Goal: Task Accomplishment & Management: Manage account settings

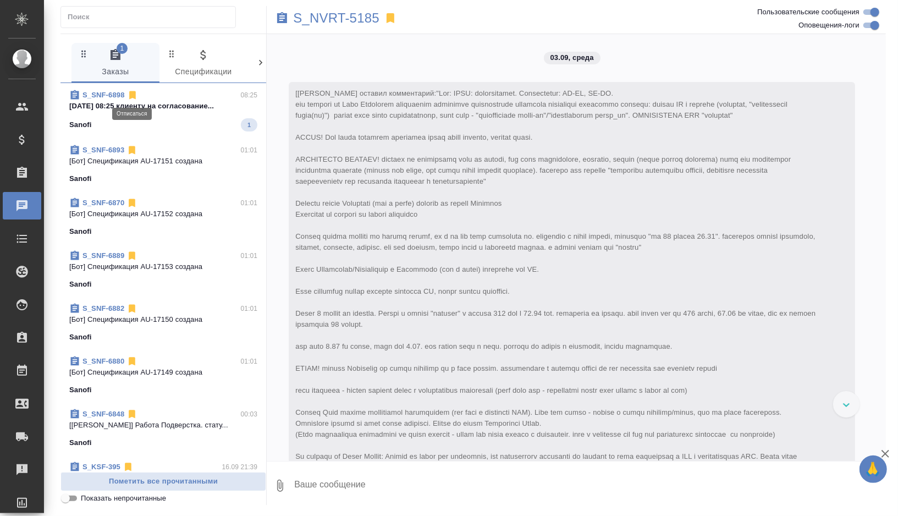
scroll to position [6897, 0]
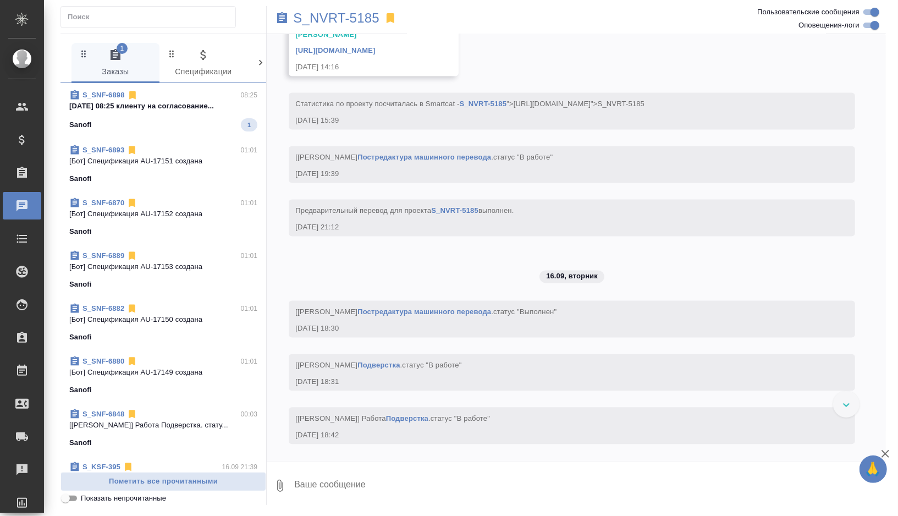
click at [185, 120] on div "Sanofi 1" at bounding box center [163, 124] width 188 height 13
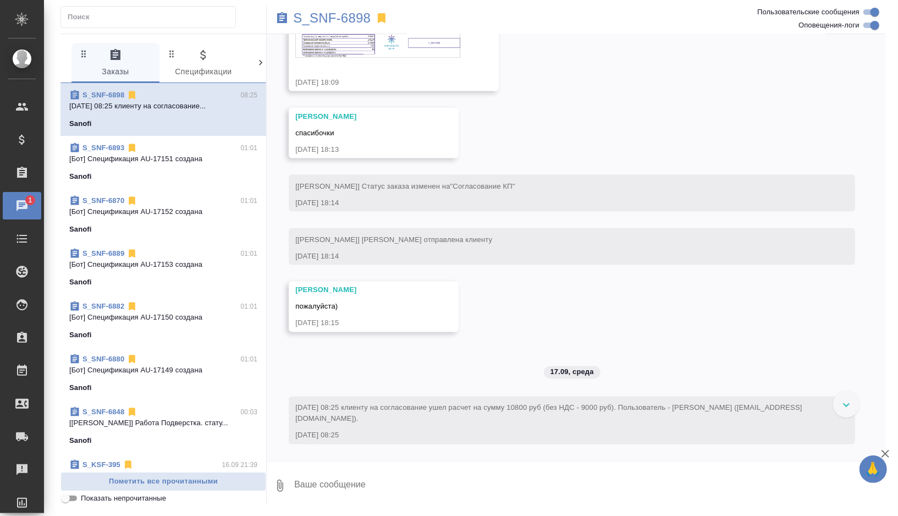
scroll to position [1171, 0]
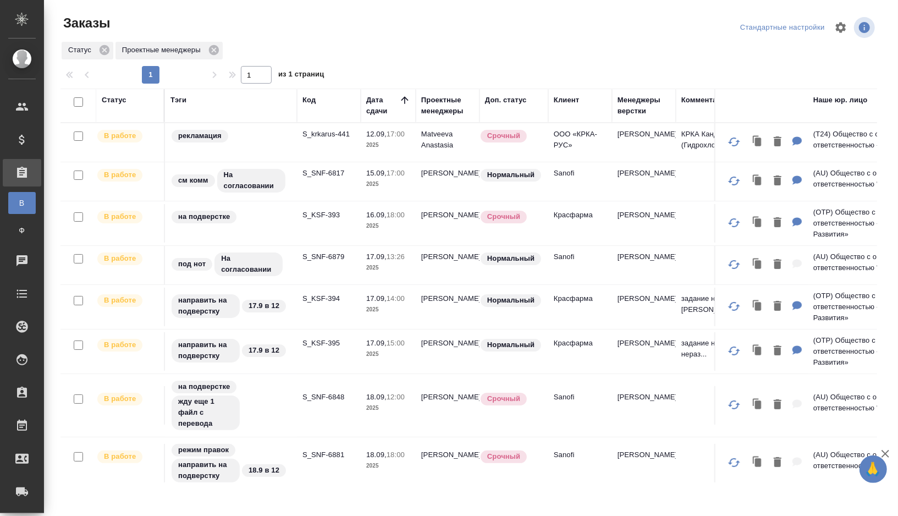
click at [263, 226] on td "на подверстке" at bounding box center [231, 223] width 132 height 39
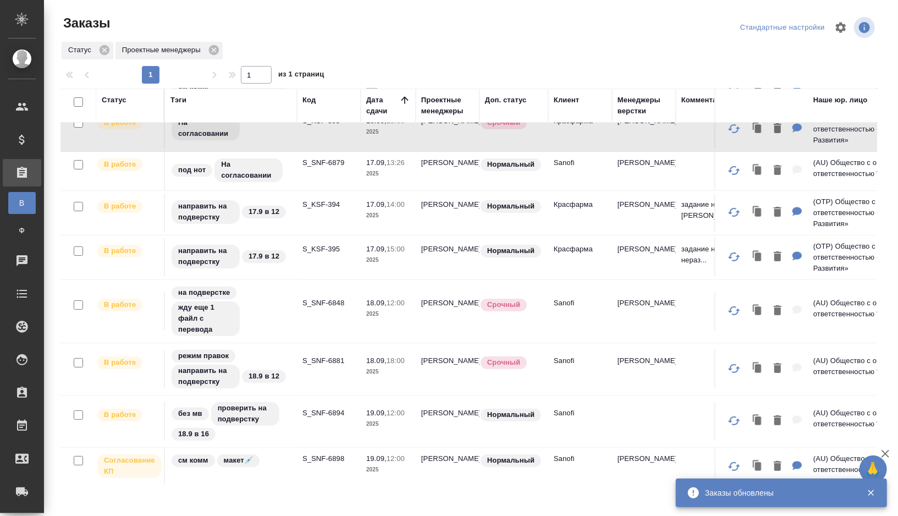
scroll to position [100, 0]
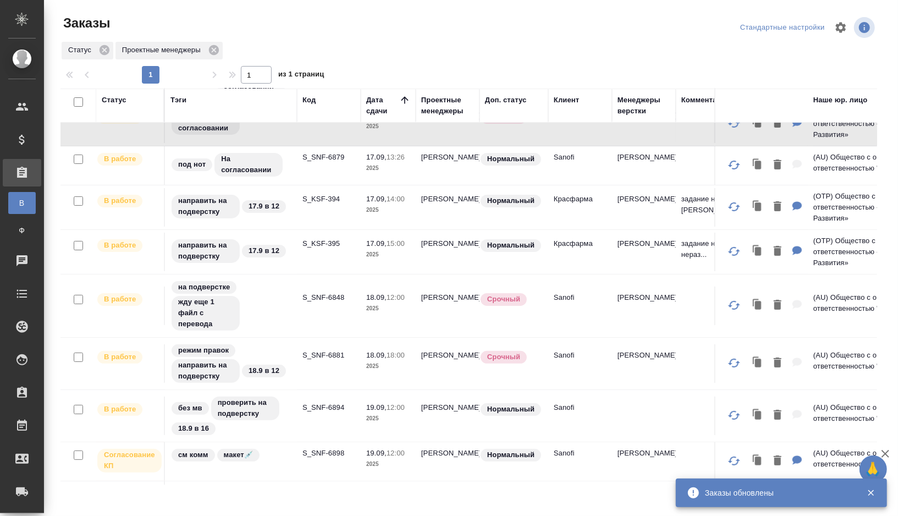
click at [318, 361] on td "S_SNF-6881" at bounding box center [329, 363] width 64 height 39
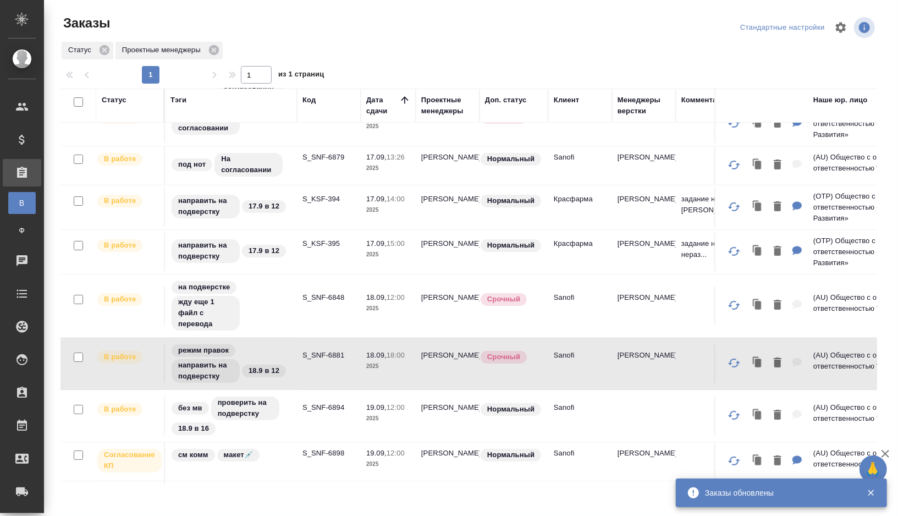
click at [318, 361] on td "S_SNF-6881" at bounding box center [329, 363] width 64 height 39
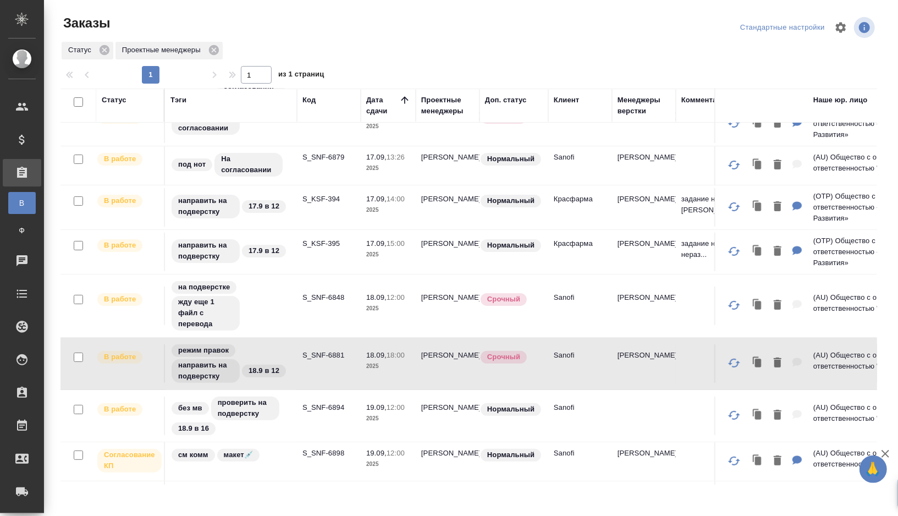
click at [318, 361] on td "S_SNF-6881" at bounding box center [329, 363] width 64 height 39
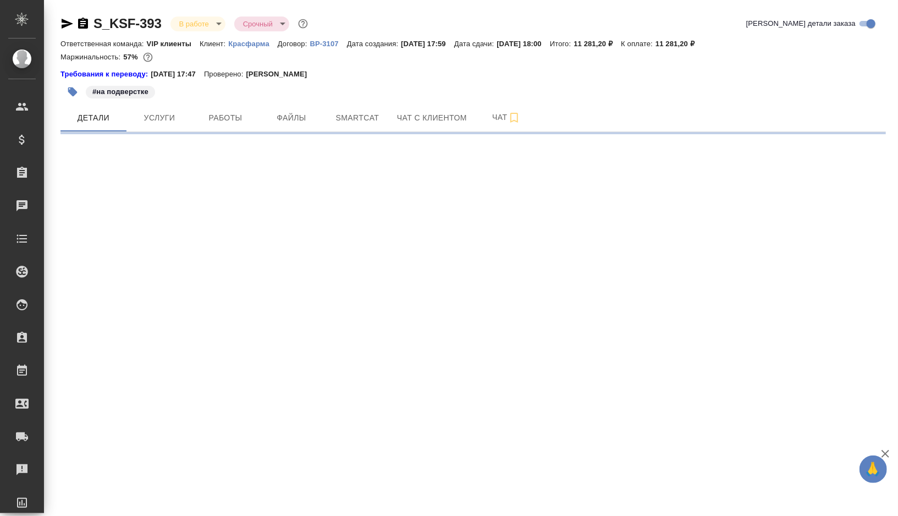
select select "RU"
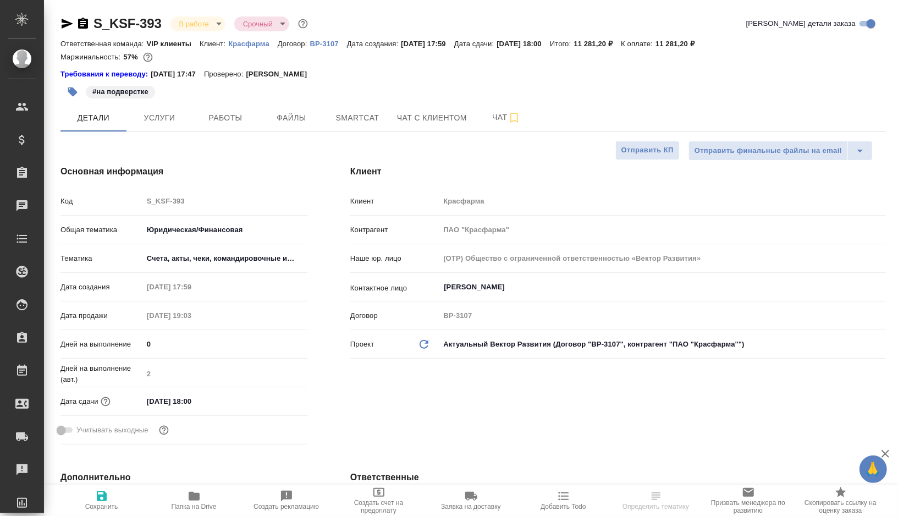
type textarea "x"
type input "[PERSON_NAME]"
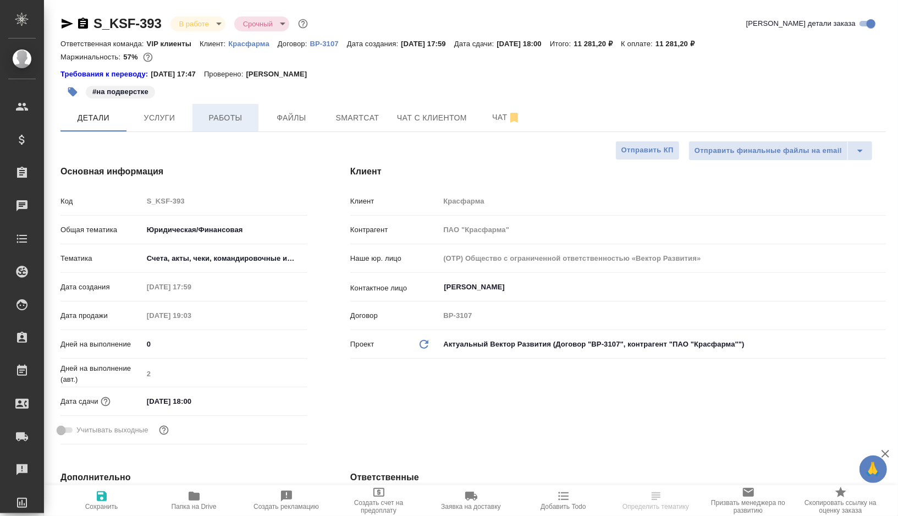
type textarea "x"
click at [232, 124] on button "Работы" at bounding box center [226, 118] width 66 height 28
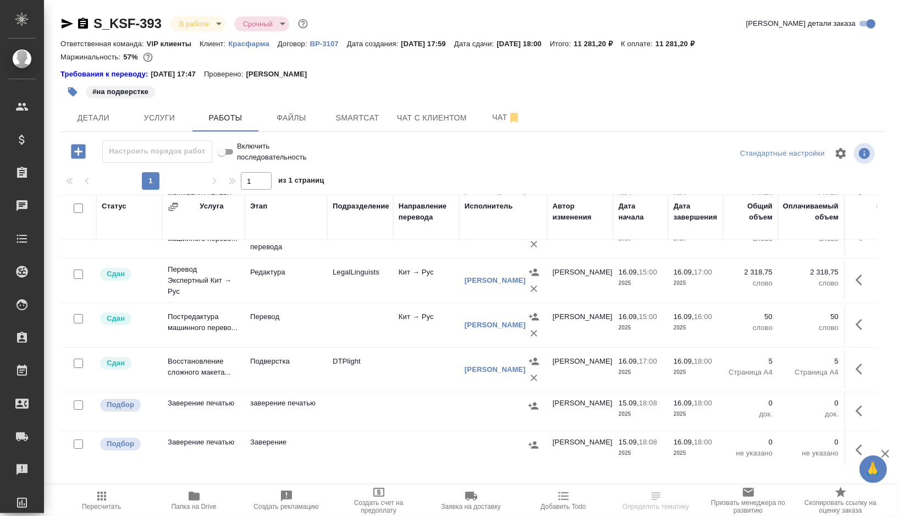
scroll to position [119, 0]
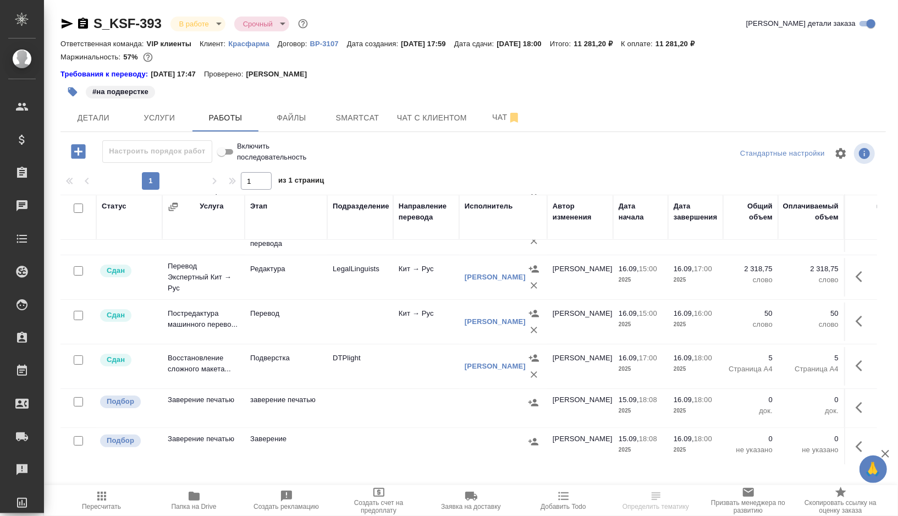
click at [73, 94] on icon "button" at bounding box center [72, 91] width 9 height 9
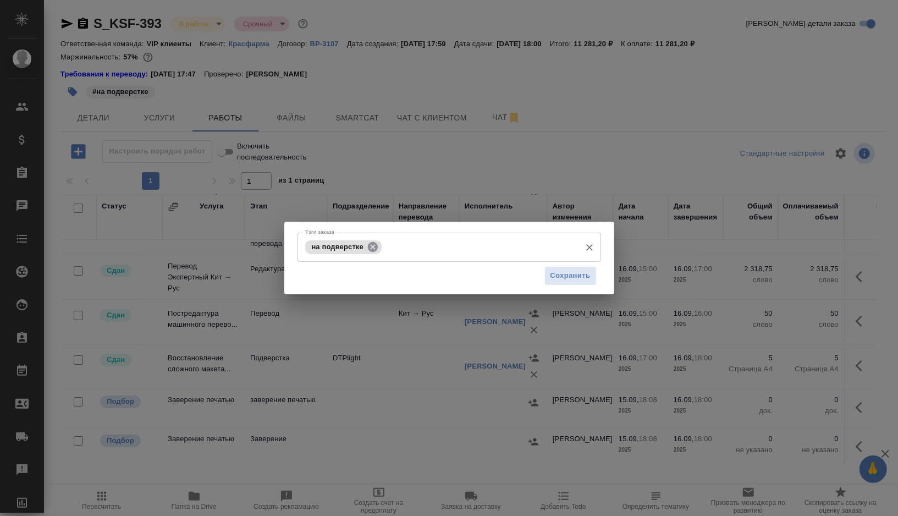
click at [375, 248] on icon at bounding box center [373, 247] width 12 height 12
click at [375, 248] on input "Тэги заказа" at bounding box center [439, 247] width 273 height 19
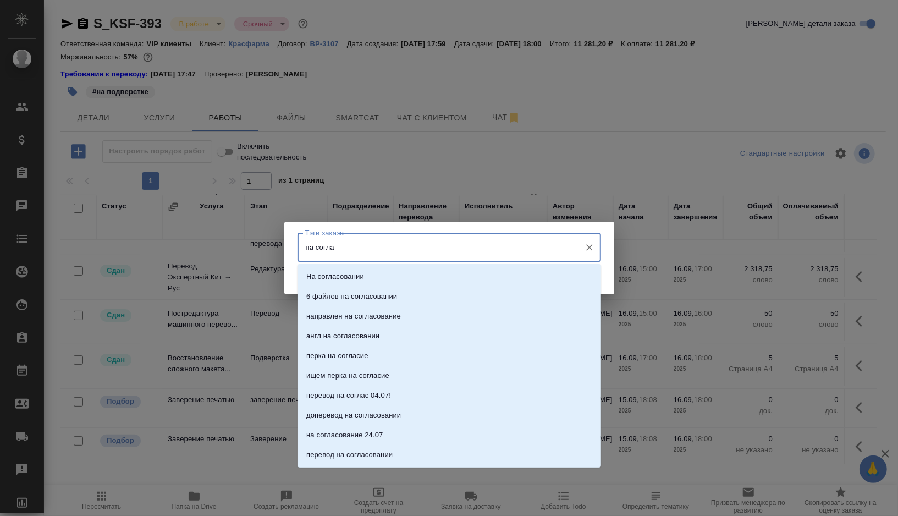
type input "на соглас"
click at [364, 281] on p "На согласовании" at bounding box center [335, 276] width 58 height 11
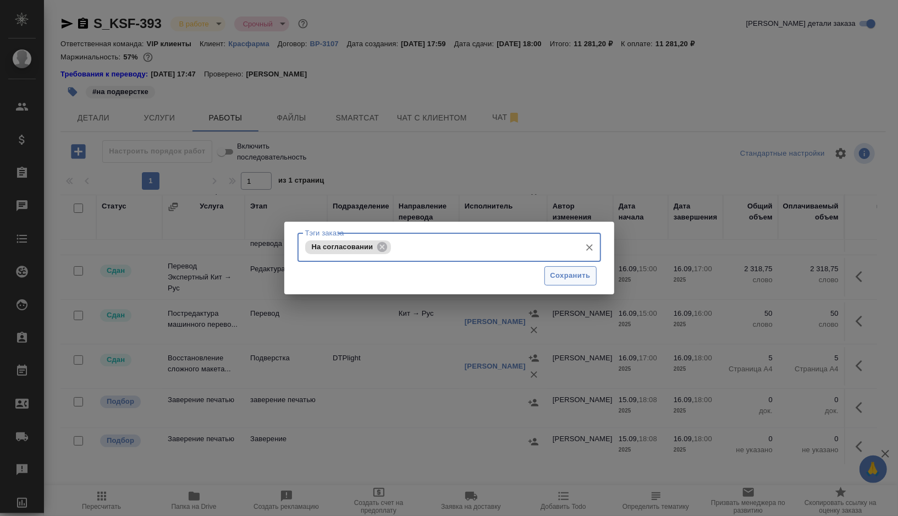
click at [553, 276] on span "Сохранить" at bounding box center [571, 276] width 40 height 13
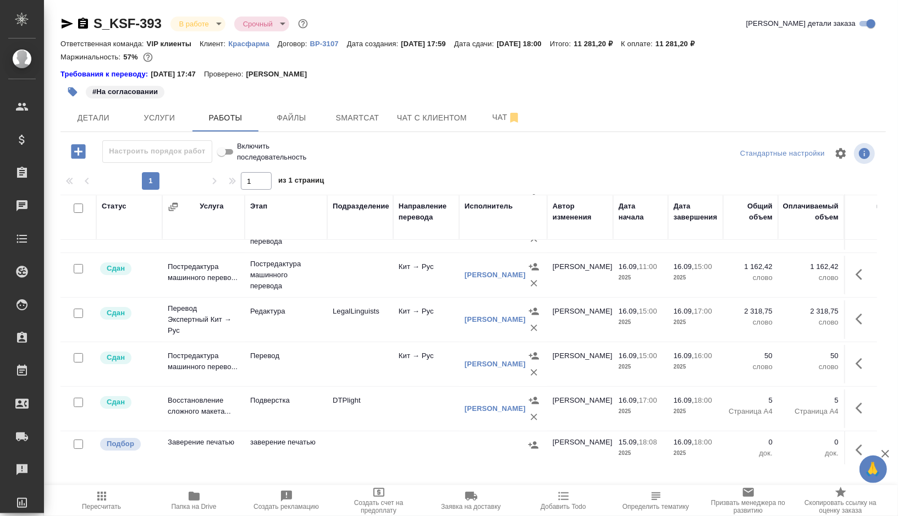
scroll to position [0, 0]
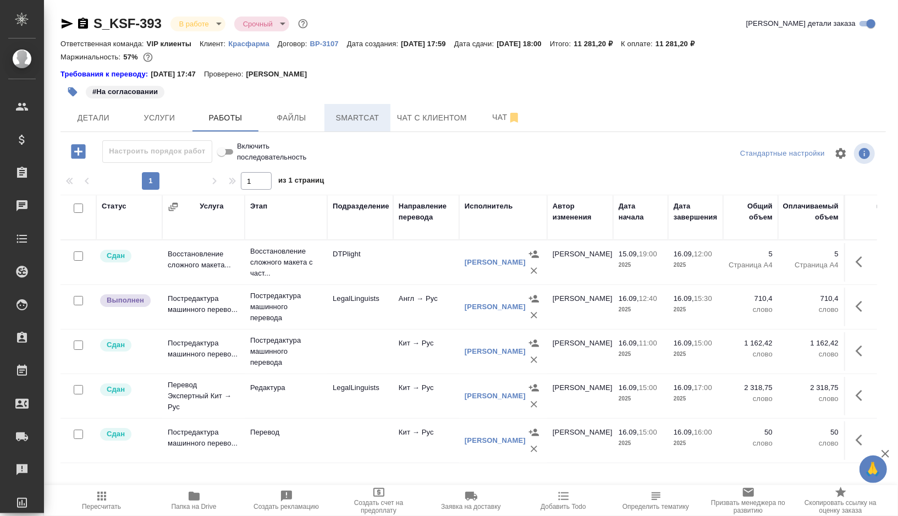
click at [369, 114] on span "Smartcat" at bounding box center [357, 118] width 53 height 14
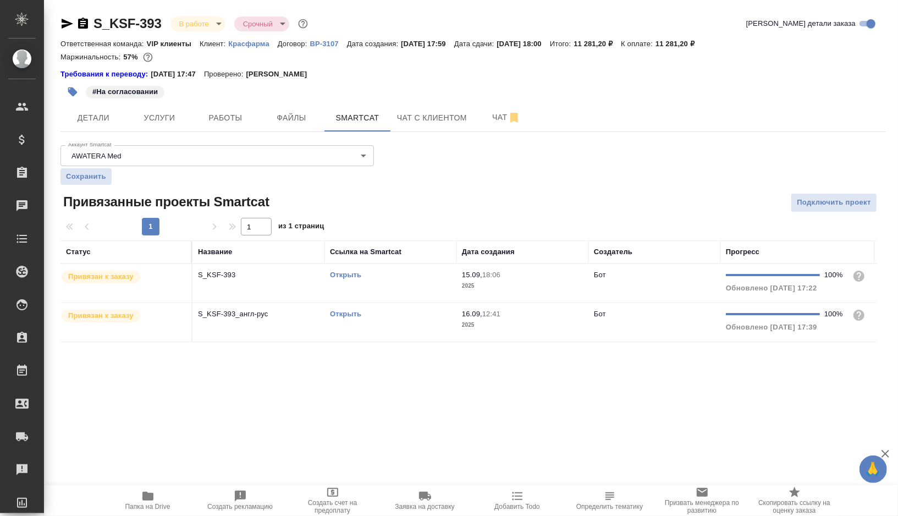
click at [405, 313] on div "Открыть" at bounding box center [390, 314] width 121 height 11
click at [213, 106] on button "Работы" at bounding box center [226, 118] width 66 height 28
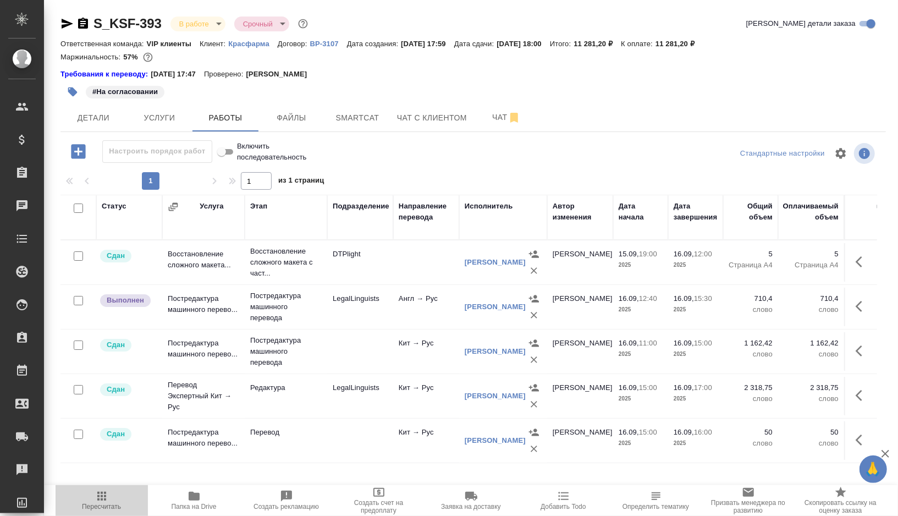
click at [102, 490] on icon "button" at bounding box center [101, 496] width 13 height 13
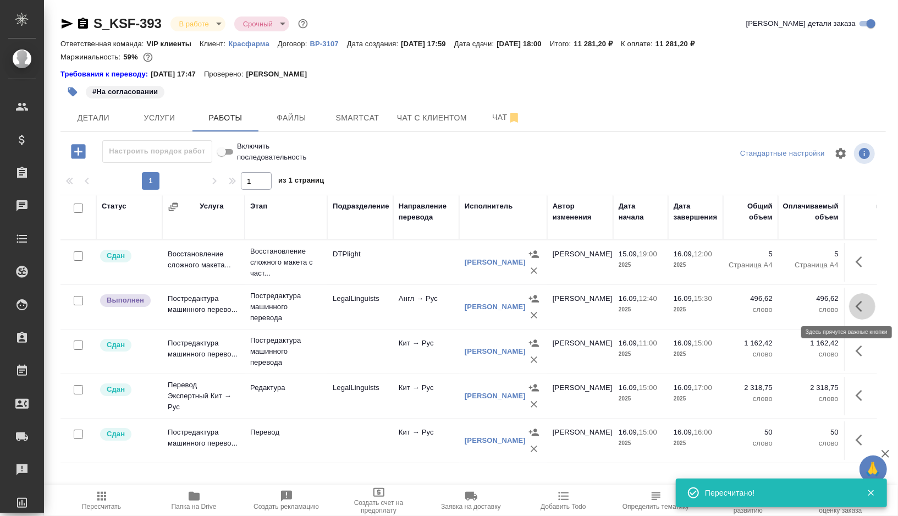
click at [862, 307] on icon "button" at bounding box center [862, 306] width 13 height 13
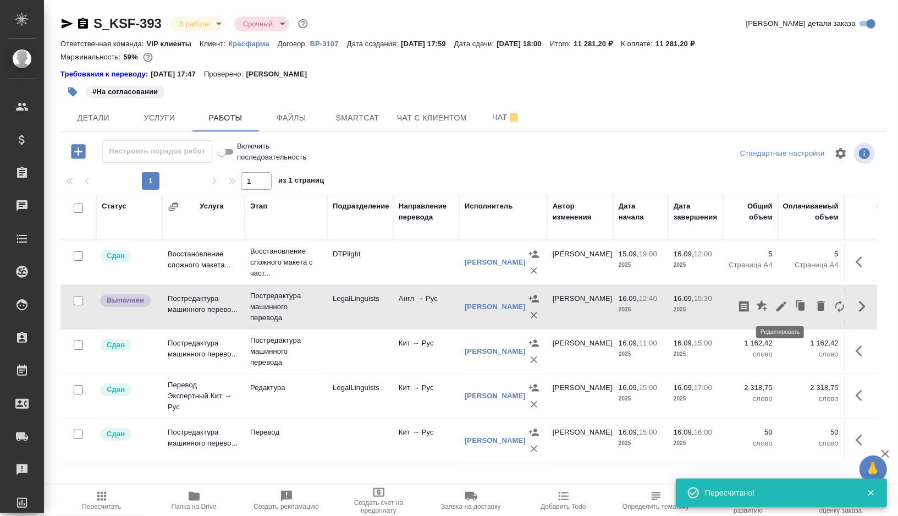
click at [784, 305] on icon "button" at bounding box center [781, 306] width 13 height 13
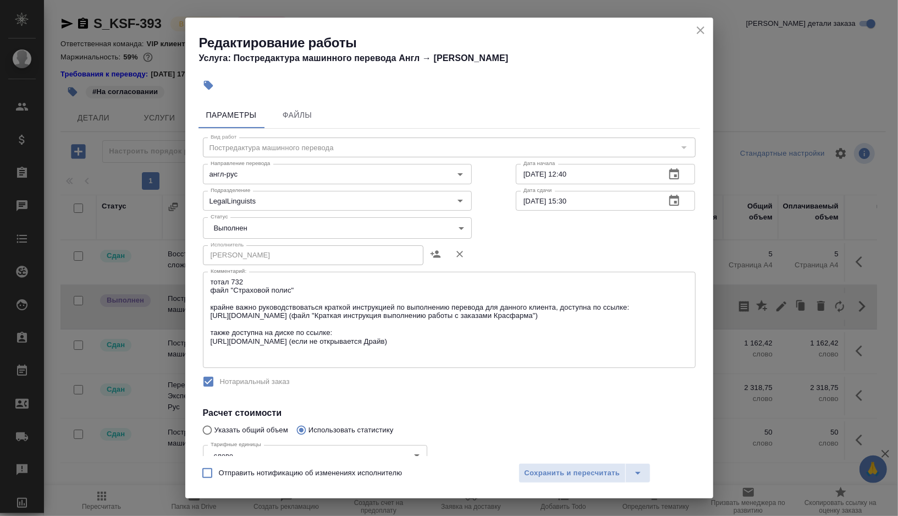
click at [266, 222] on body "🙏 .cls-1 fill:#fff; AWATERA Gorshkova Valentina Клиенты Спецификации Заказы 0 Ч…" at bounding box center [449, 258] width 898 height 516
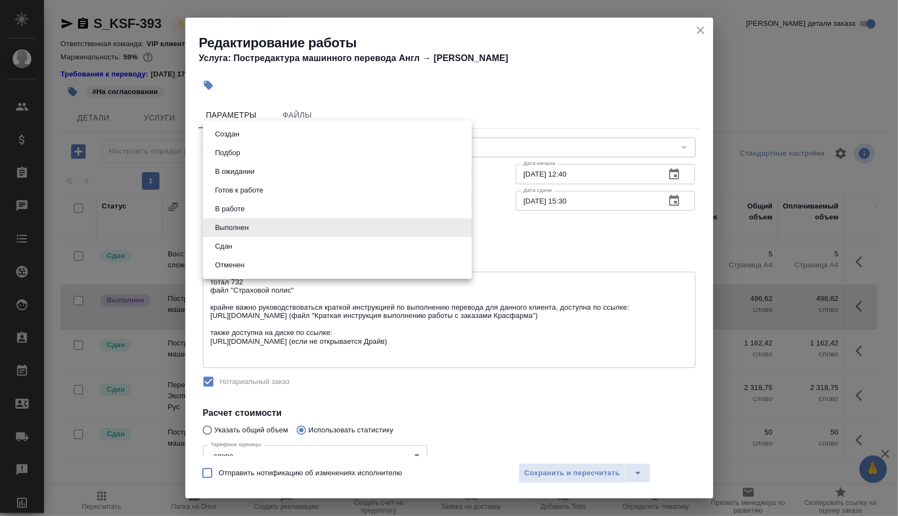
click at [251, 242] on li "Сдан" at bounding box center [337, 246] width 269 height 19
type input "closed"
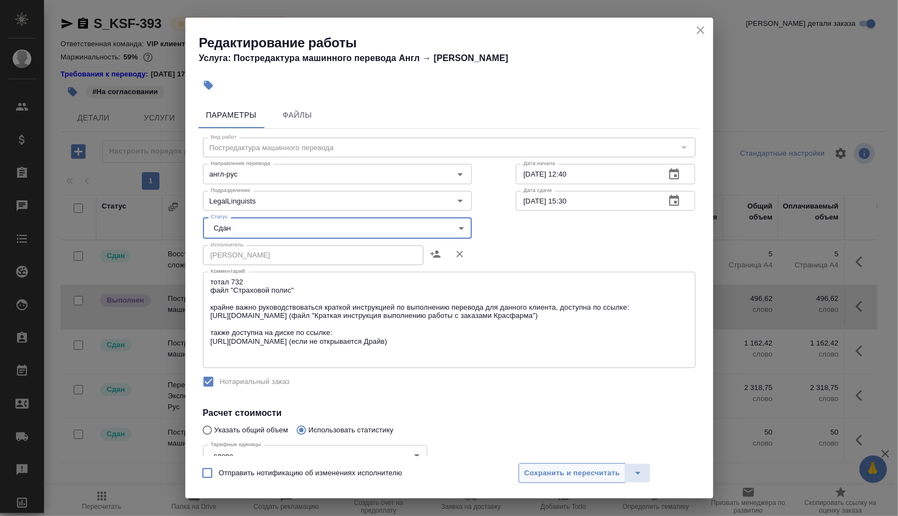
click at [556, 474] on span "Сохранить и пересчитать" at bounding box center [573, 473] width 96 height 13
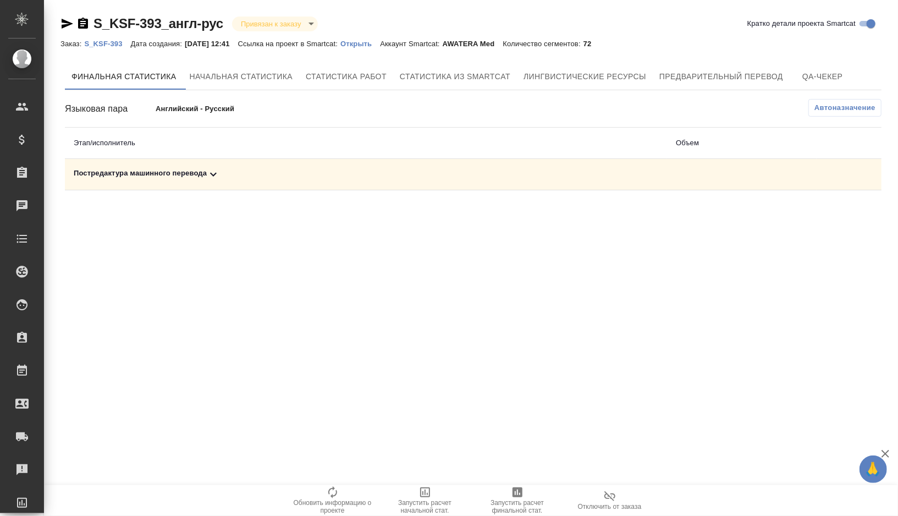
click at [248, 169] on div "Постредактура машинного перевода" at bounding box center [366, 174] width 585 height 13
click at [837, 215] on icon "button" at bounding box center [834, 213] width 11 height 10
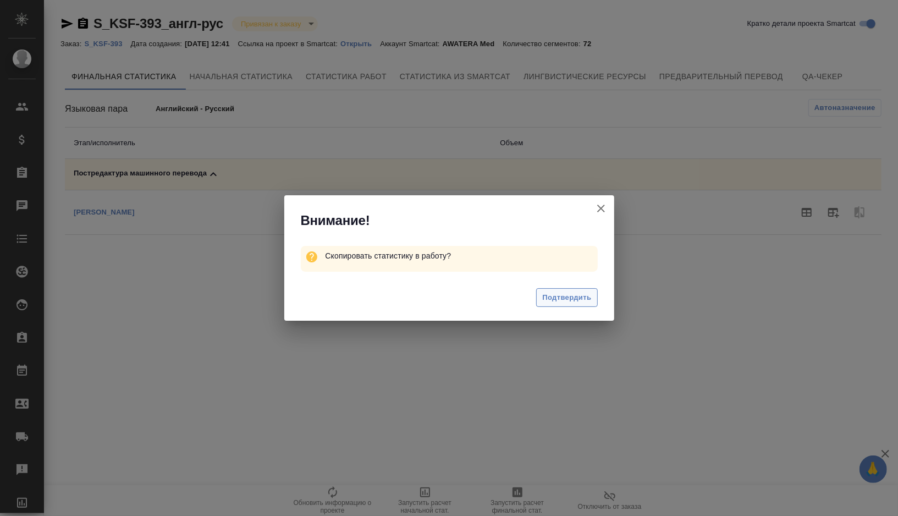
click at [571, 300] on span "Подтвердить" at bounding box center [567, 298] width 49 height 13
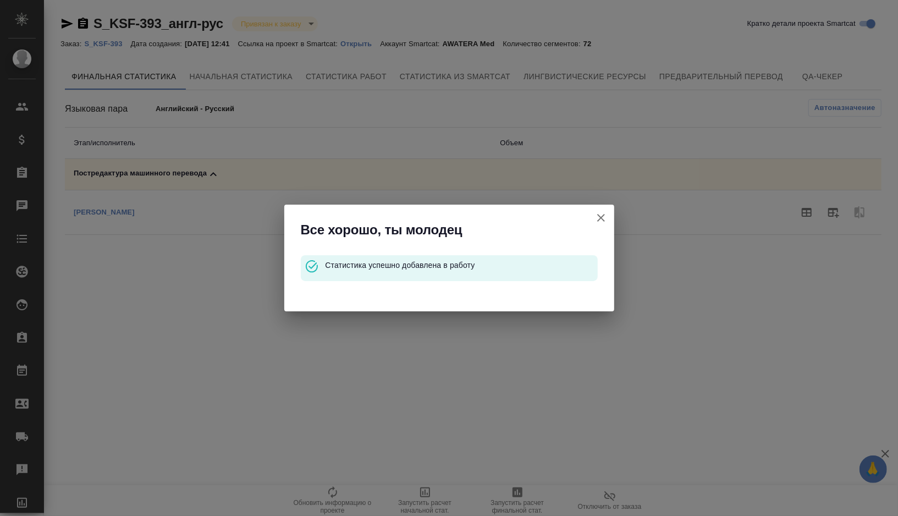
click at [604, 216] on icon "button" at bounding box center [601, 217] width 13 height 13
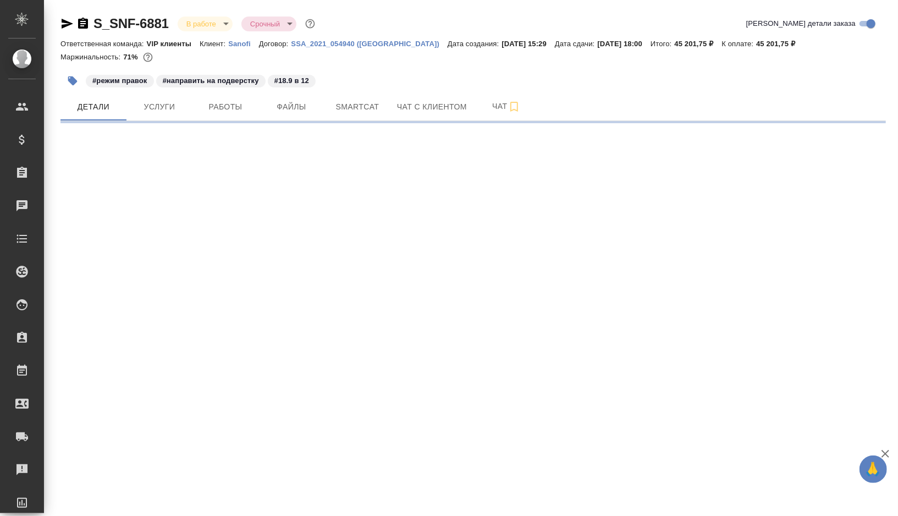
select select "RU"
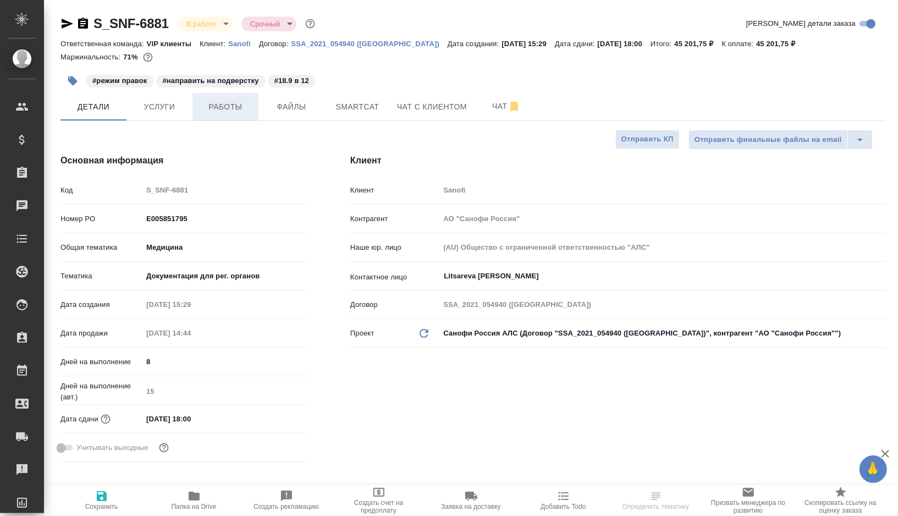
type textarea "x"
click at [235, 113] on span "Работы" at bounding box center [225, 107] width 53 height 14
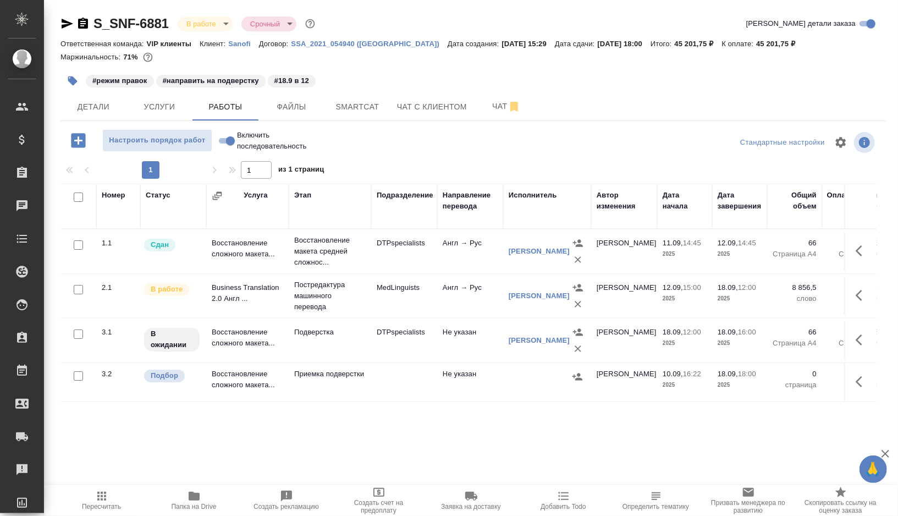
click at [408, 305] on td "MedLinguists" at bounding box center [404, 296] width 66 height 39
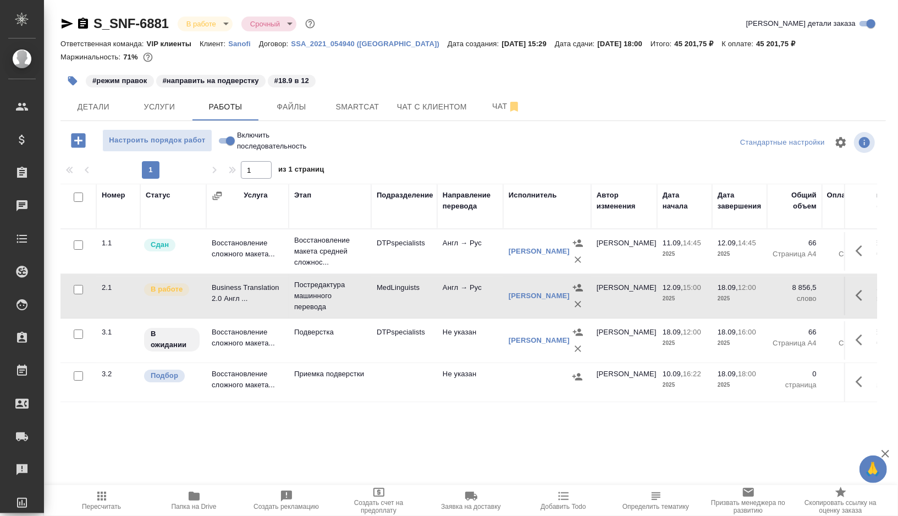
click at [408, 305] on td "MedLinguists" at bounding box center [404, 296] width 66 height 39
click at [360, 105] on span "Smartcat" at bounding box center [357, 107] width 53 height 14
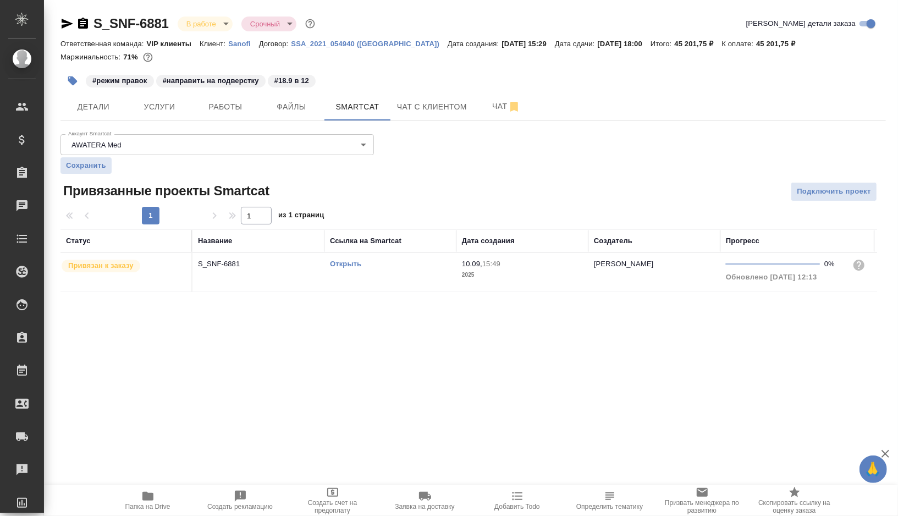
click at [347, 264] on link "Открыть" at bounding box center [345, 264] width 31 height 8
click at [145, 498] on icon "button" at bounding box center [148, 496] width 11 height 9
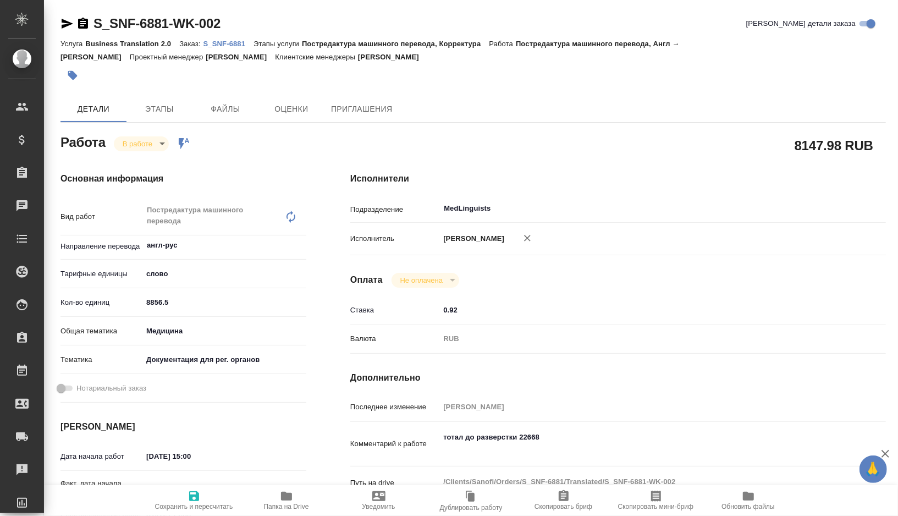
type textarea "x"
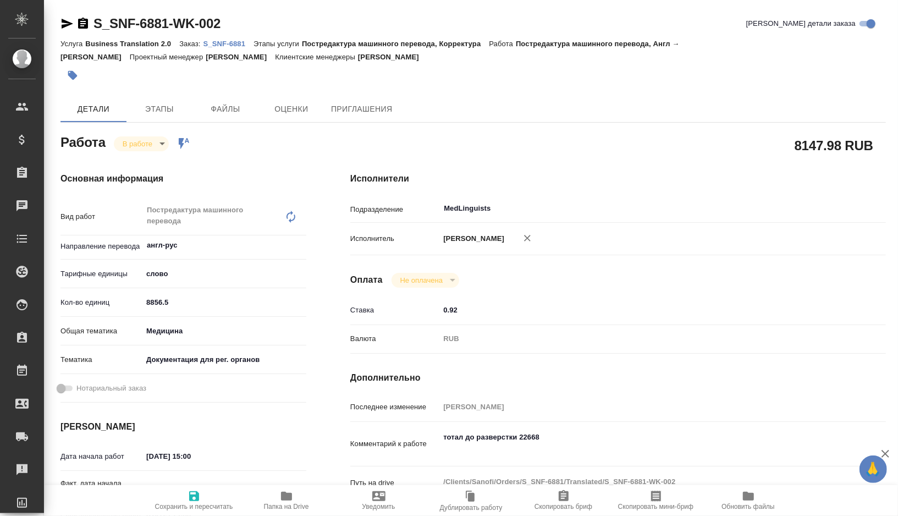
type textarea "x"
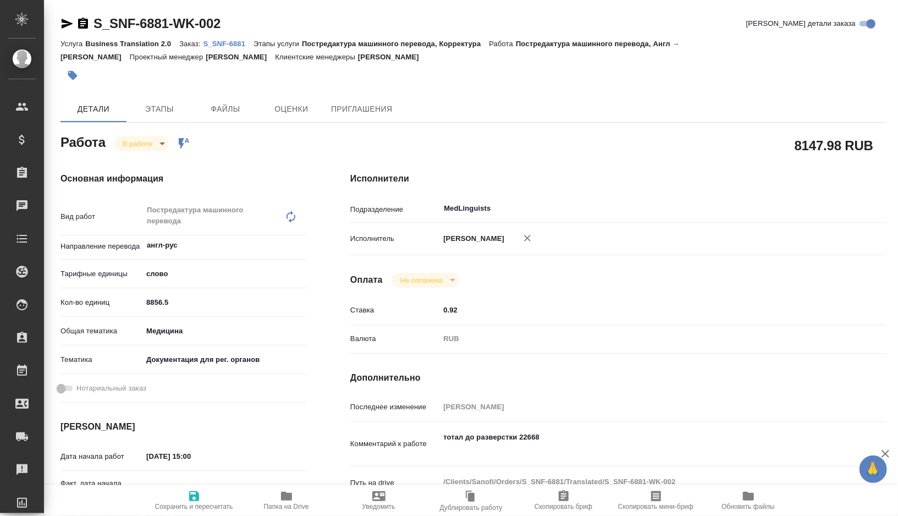
type textarea "x"
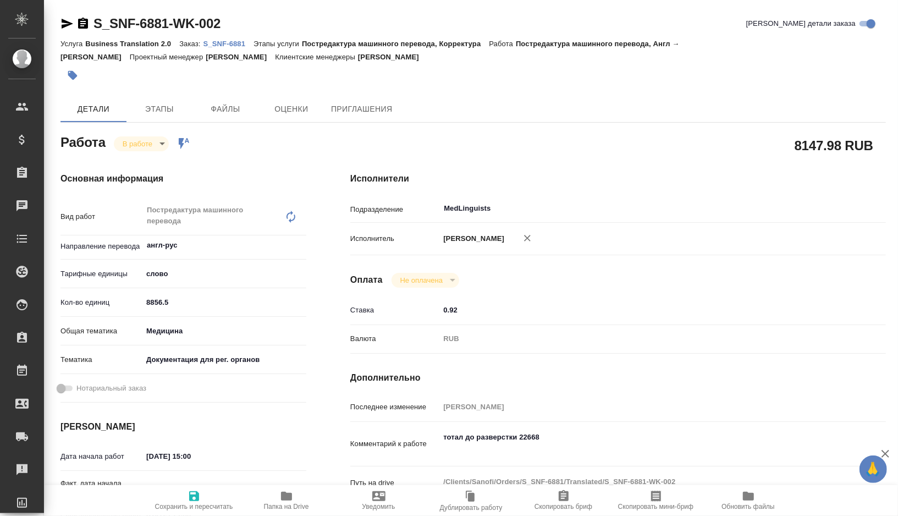
type textarea "x"
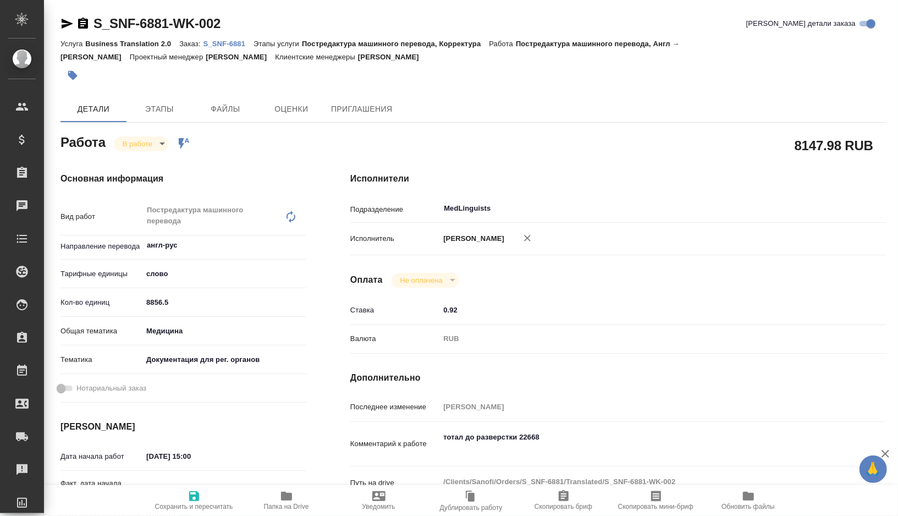
type textarea "x"
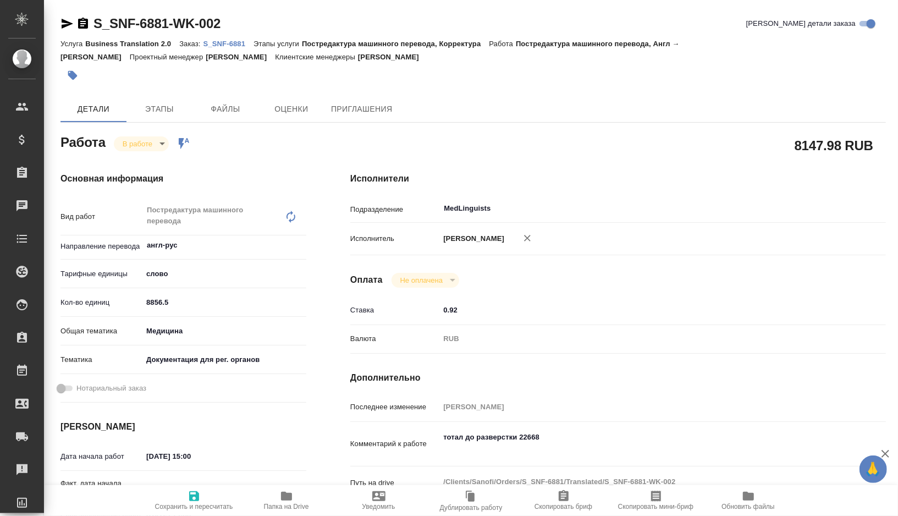
click at [280, 493] on icon "button" at bounding box center [286, 496] width 13 height 13
type textarea "x"
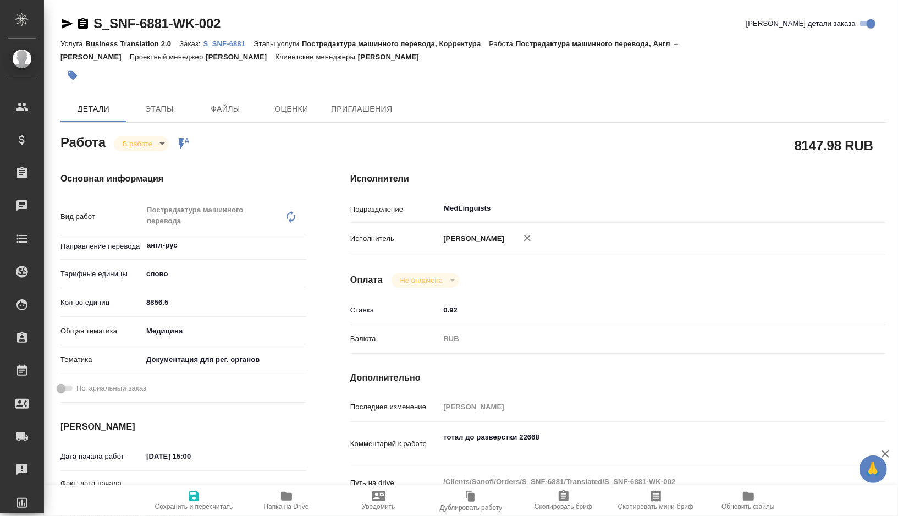
type textarea "x"
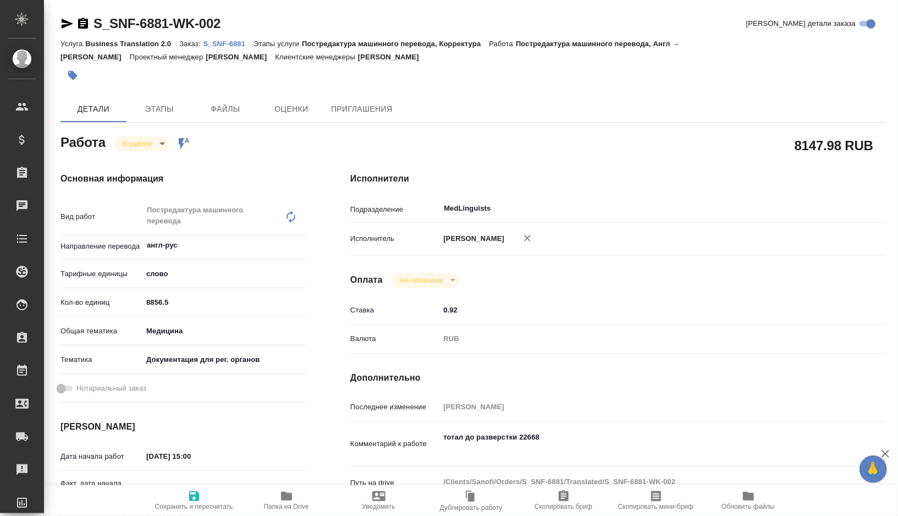
type textarea "x"
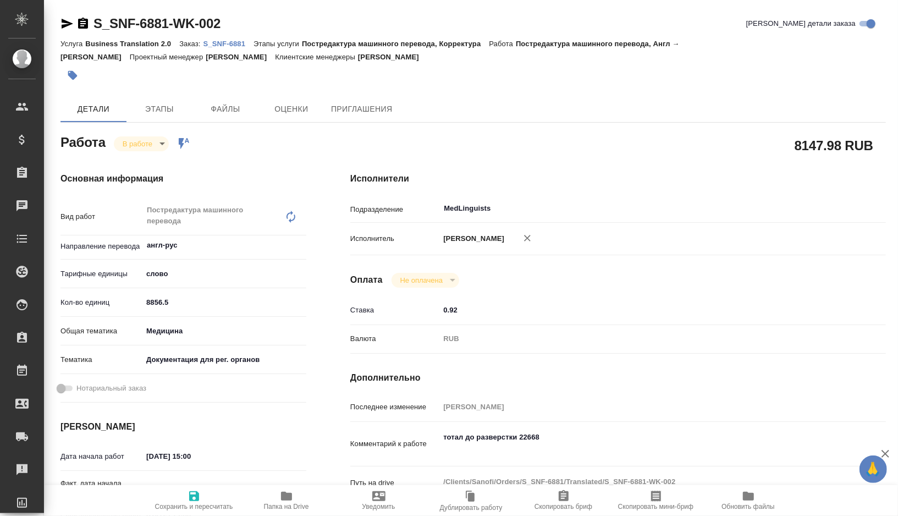
type textarea "x"
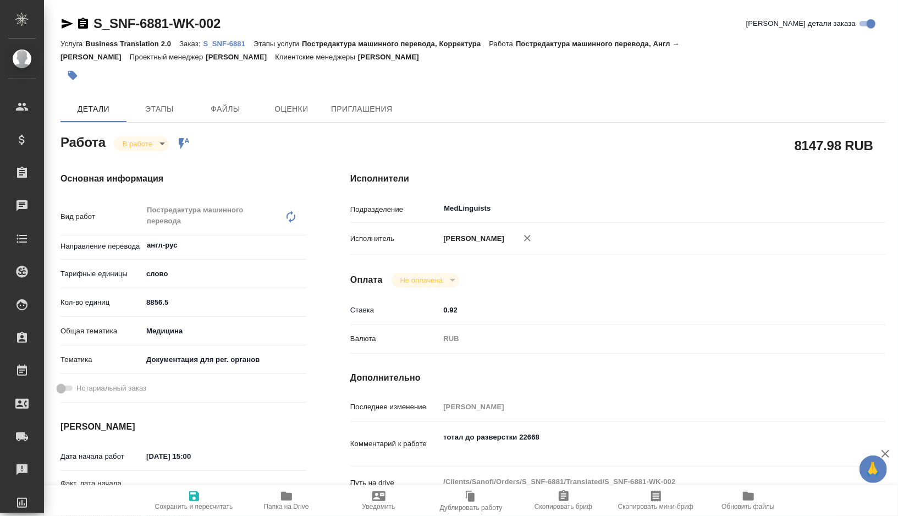
type textarea "x"
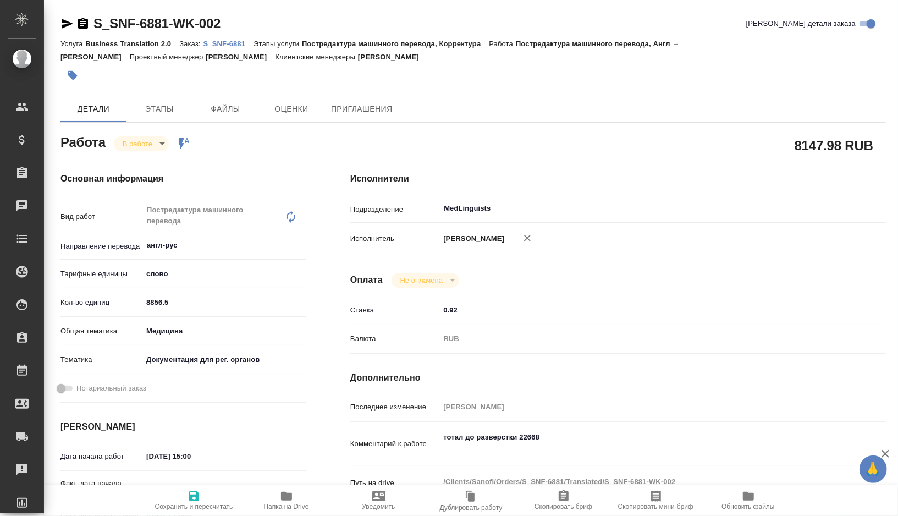
type textarea "x"
